Goal: Task Accomplishment & Management: Use online tool/utility

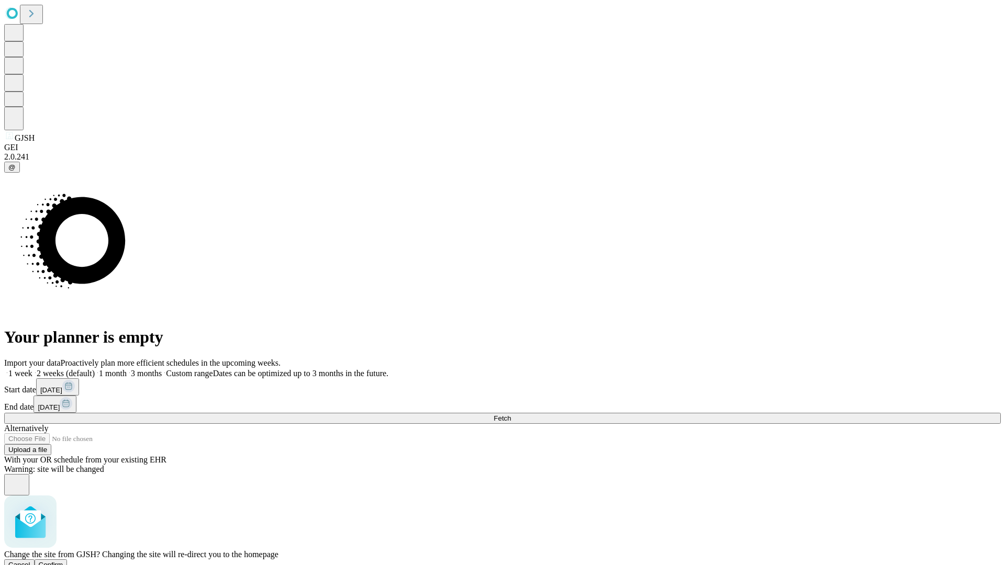
click at [63, 561] on span "Confirm" at bounding box center [51, 565] width 25 height 8
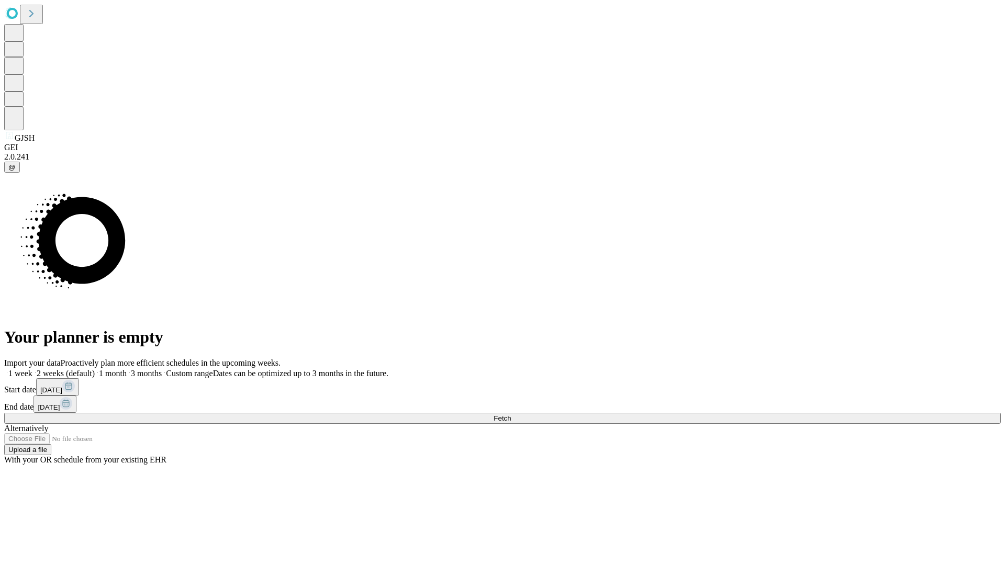
click at [127, 369] on label "1 month" at bounding box center [111, 373] width 32 height 9
click at [511, 415] on span "Fetch" at bounding box center [502, 419] width 17 height 8
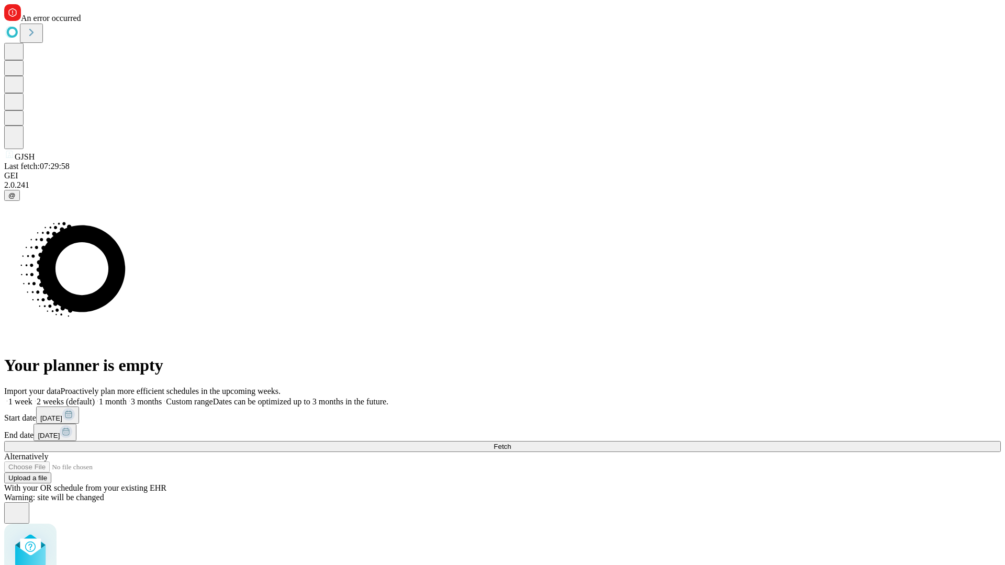
click at [127, 397] on label "1 month" at bounding box center [111, 401] width 32 height 9
click at [511, 443] on span "Fetch" at bounding box center [502, 447] width 17 height 8
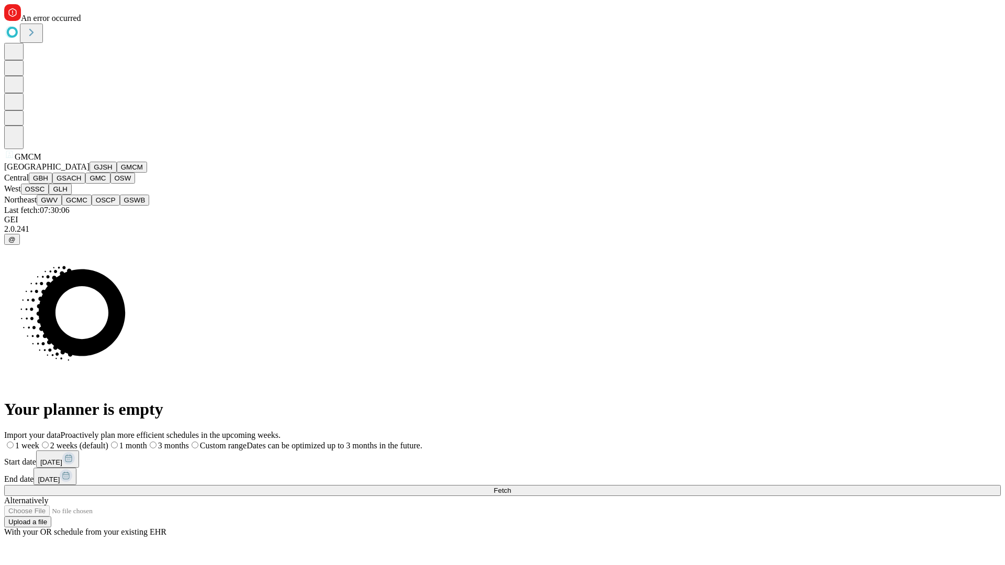
click at [52, 184] on button "GBH" at bounding box center [41, 178] width 24 height 11
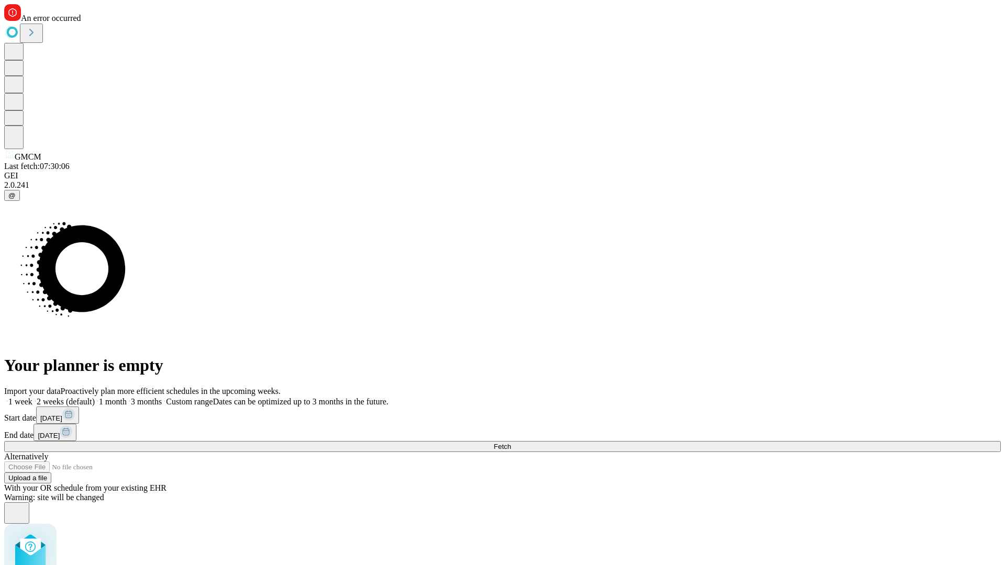
click at [127, 397] on label "1 month" at bounding box center [111, 401] width 32 height 9
click at [511, 443] on span "Fetch" at bounding box center [502, 447] width 17 height 8
click at [127, 397] on label "1 month" at bounding box center [111, 401] width 32 height 9
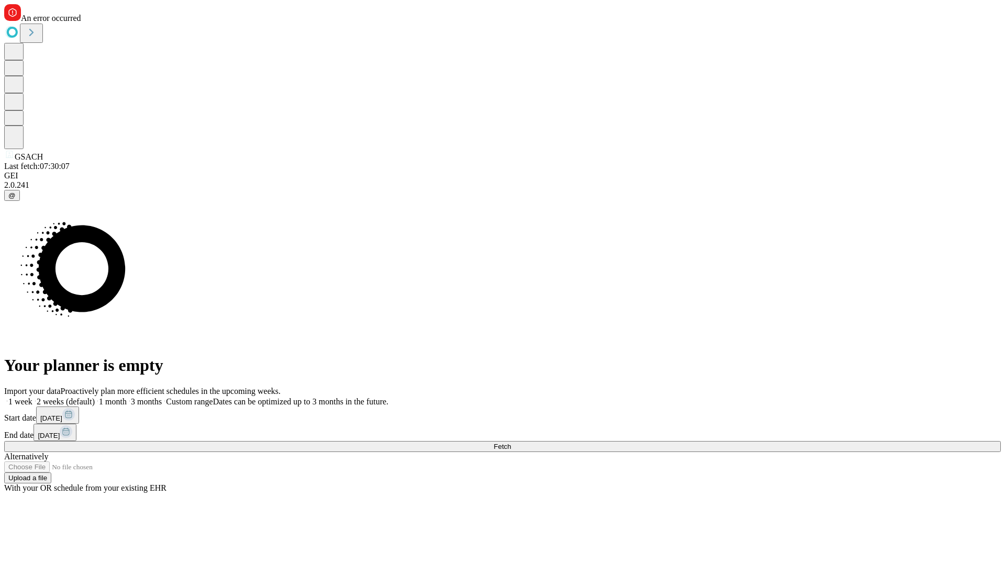
click at [511, 443] on span "Fetch" at bounding box center [502, 447] width 17 height 8
click at [127, 397] on label "1 month" at bounding box center [111, 401] width 32 height 9
click at [511, 443] on span "Fetch" at bounding box center [502, 447] width 17 height 8
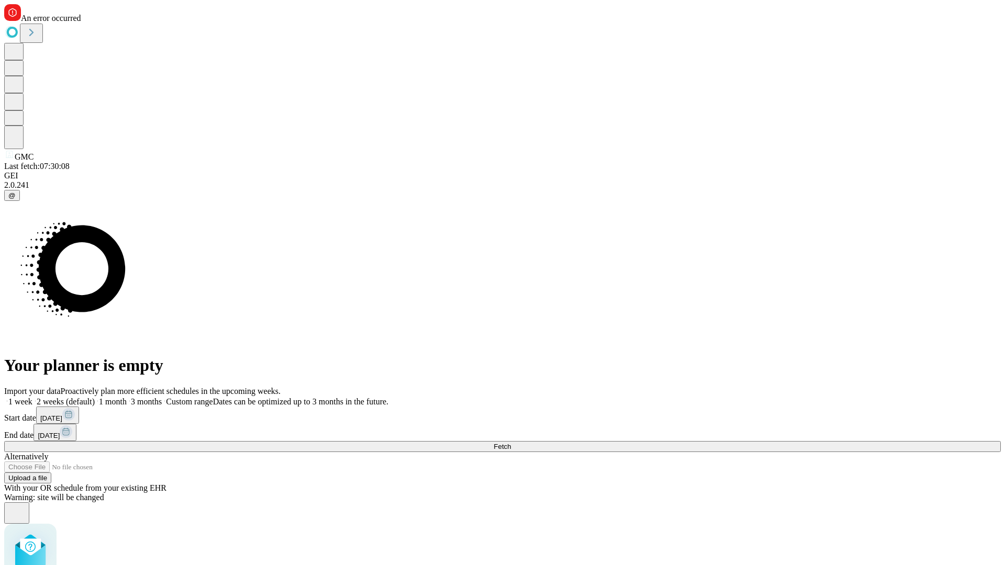
click at [127, 397] on label "1 month" at bounding box center [111, 401] width 32 height 9
click at [511, 443] on span "Fetch" at bounding box center [502, 447] width 17 height 8
click at [127, 397] on label "1 month" at bounding box center [111, 401] width 32 height 9
click at [511, 443] on span "Fetch" at bounding box center [502, 447] width 17 height 8
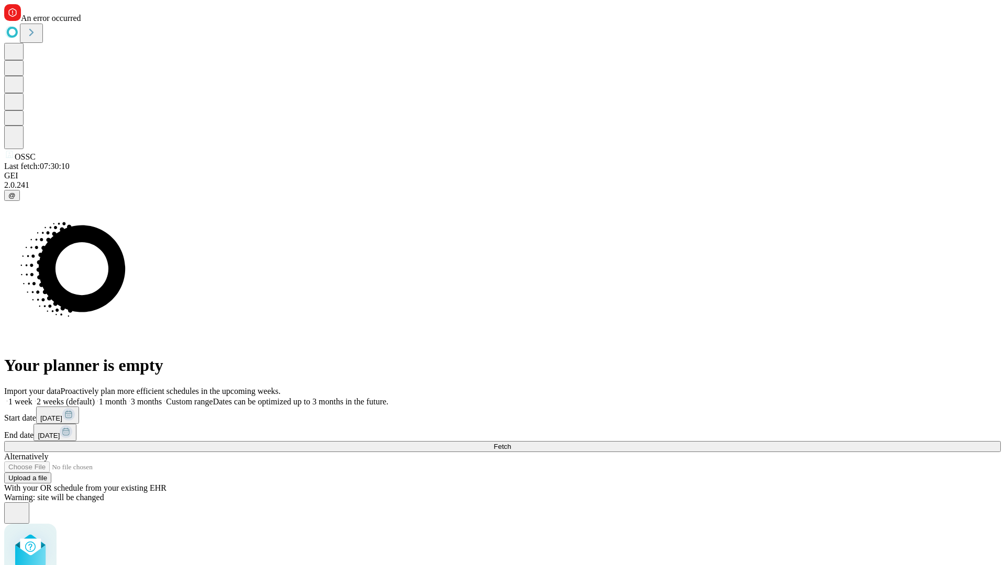
click at [127, 397] on label "1 month" at bounding box center [111, 401] width 32 height 9
click at [511, 443] on span "Fetch" at bounding box center [502, 447] width 17 height 8
click at [127, 397] on label "1 month" at bounding box center [111, 401] width 32 height 9
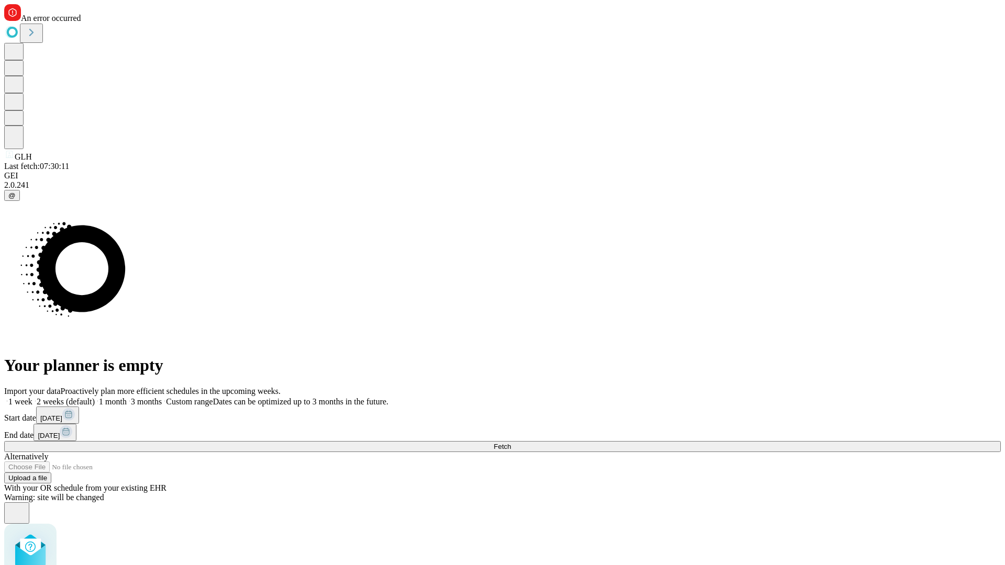
click at [511, 443] on span "Fetch" at bounding box center [502, 447] width 17 height 8
click at [127, 397] on label "1 month" at bounding box center [111, 401] width 32 height 9
click at [511, 443] on span "Fetch" at bounding box center [502, 447] width 17 height 8
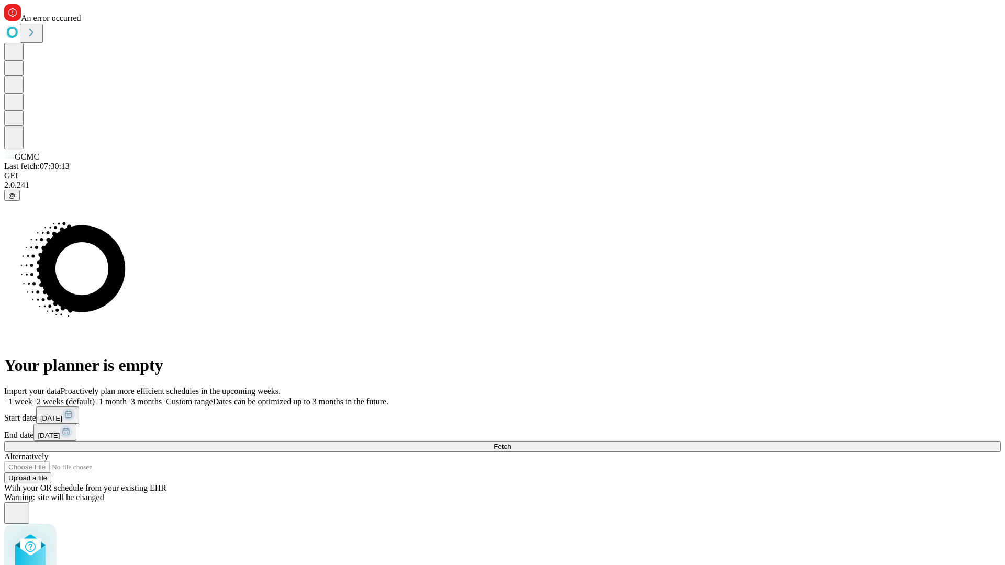
click at [127, 397] on label "1 month" at bounding box center [111, 401] width 32 height 9
click at [511, 443] on span "Fetch" at bounding box center [502, 447] width 17 height 8
click at [127, 397] on label "1 month" at bounding box center [111, 401] width 32 height 9
click at [511, 443] on span "Fetch" at bounding box center [502, 447] width 17 height 8
